Goal: Transaction & Acquisition: Purchase product/service

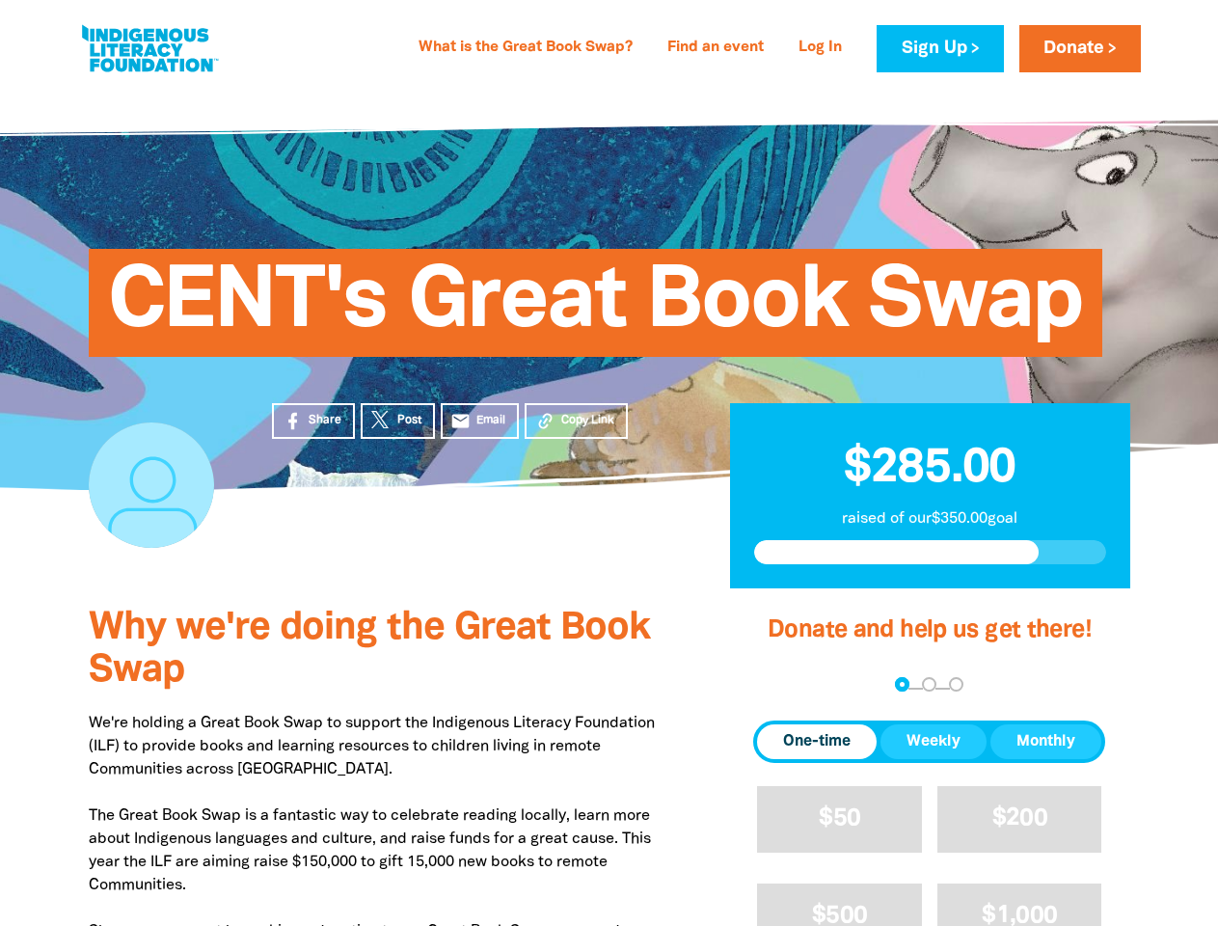
click at [609, 463] on div "CENT's Great Book Swap" at bounding box center [609, 288] width 1157 height 403
click at [576, 420] on span "Copy Link" at bounding box center [587, 420] width 53 height 17
click at [779, 686] on div "arrow_back Back Step 1 Step 2 Step 3" at bounding box center [929, 685] width 352 height 23
click at [902, 685] on div "Navigate to step 1 of 3 to enter your donation amount" at bounding box center [902, 684] width 5 height 5
click at [817, 742] on span "One-time" at bounding box center [817, 741] width 68 height 23
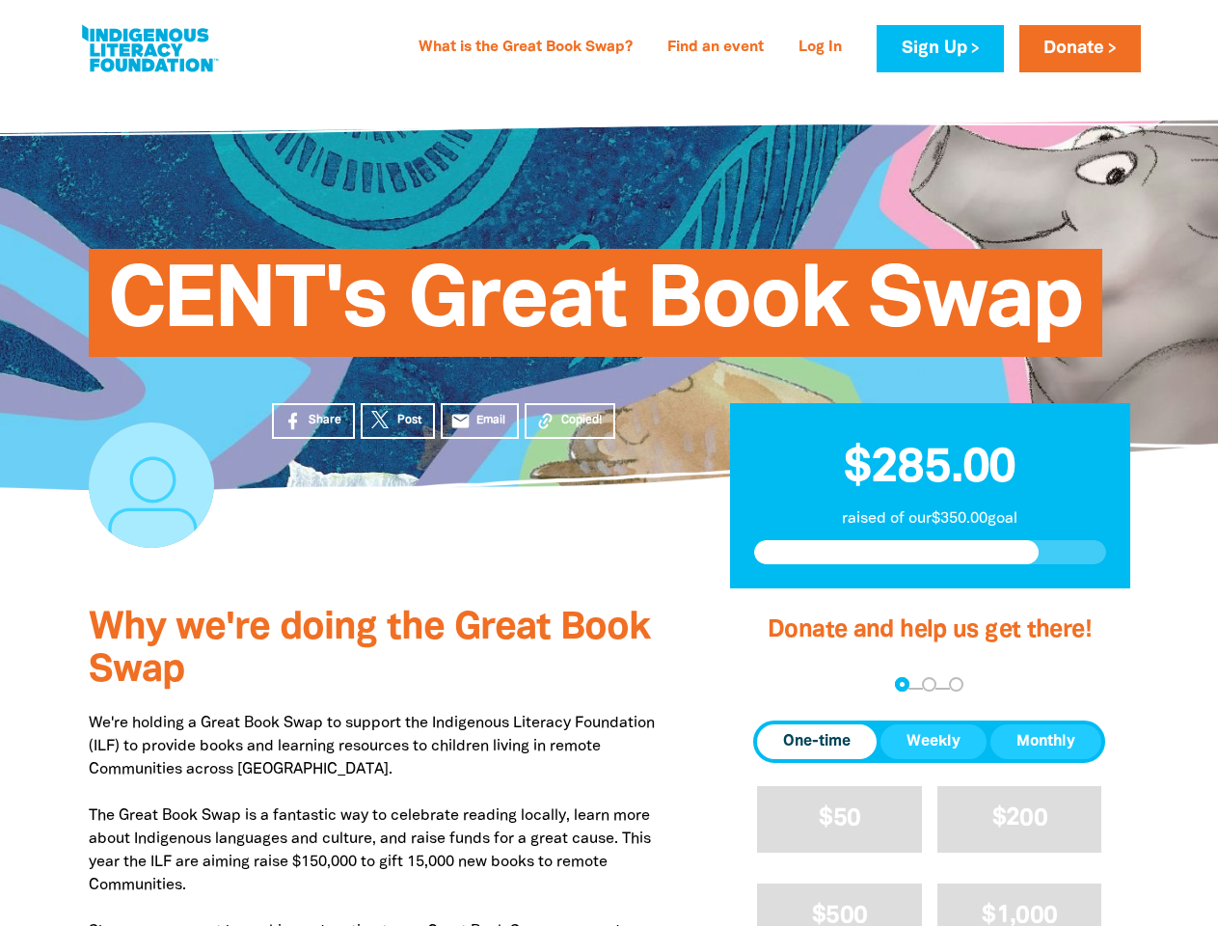
click at [933, 742] on span "Weekly" at bounding box center [933, 741] width 54 height 23
click at [1045, 742] on span "Monthly" at bounding box center [1045, 741] width 59 height 23
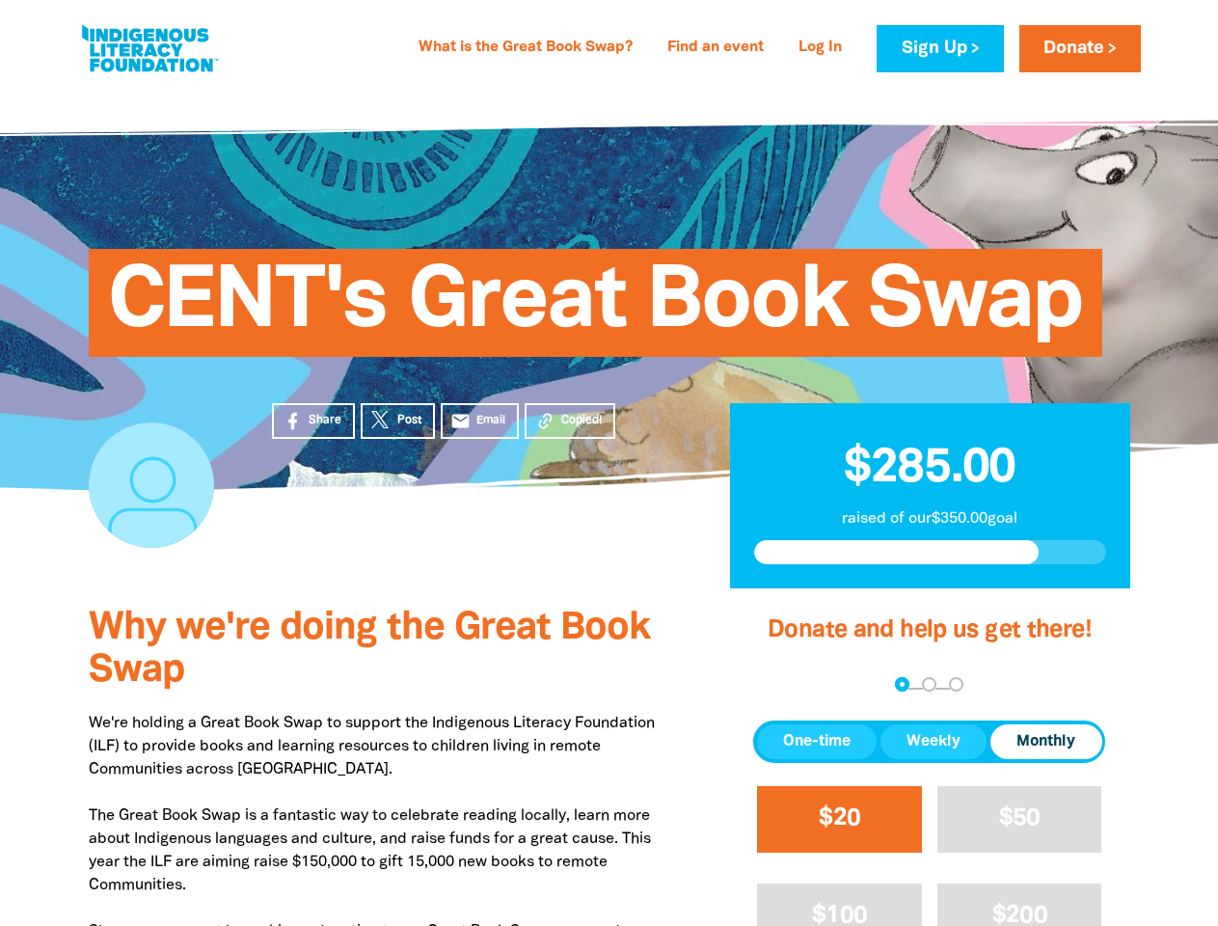
click at [839, 819] on span "$20" at bounding box center [839, 818] width 41 height 22
